Goal: Transaction & Acquisition: Subscribe to service/newsletter

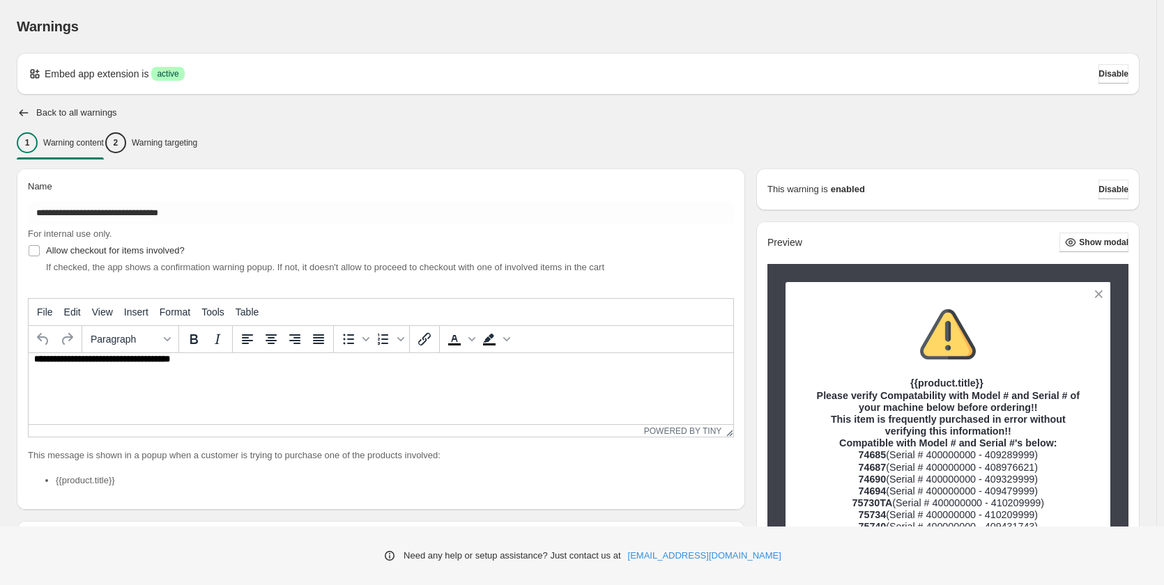
scroll to position [36, 0]
